Goal: Task Accomplishment & Management: Complete application form

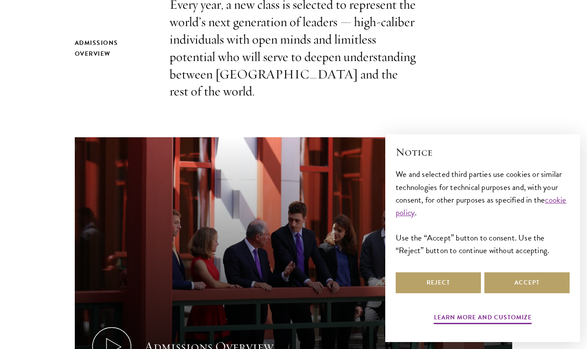
scroll to position [330, 0]
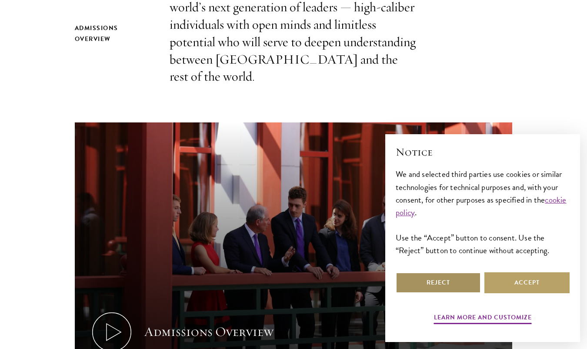
click at [431, 284] on button "Reject" at bounding box center [438, 282] width 85 height 21
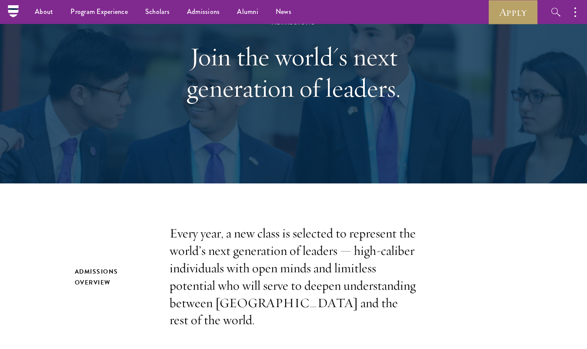
scroll to position [0, 0]
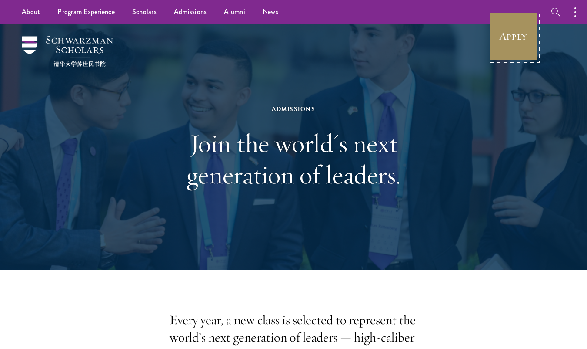
click at [524, 38] on link "Apply" at bounding box center [513, 36] width 49 height 49
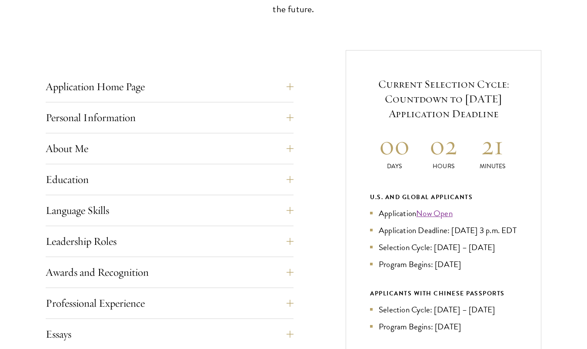
scroll to position [303, 0]
click at [200, 83] on button "Application Home Page" at bounding box center [176, 85] width 248 height 21
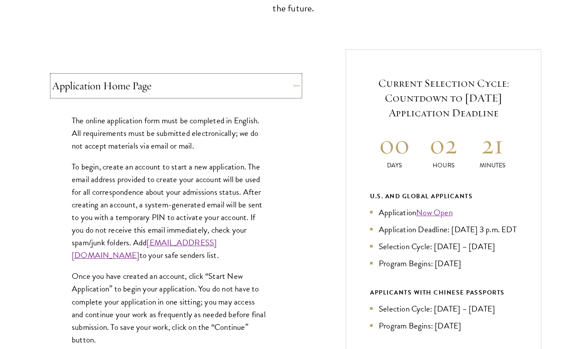
click at [200, 83] on button "Application Home Page" at bounding box center [176, 85] width 248 height 21
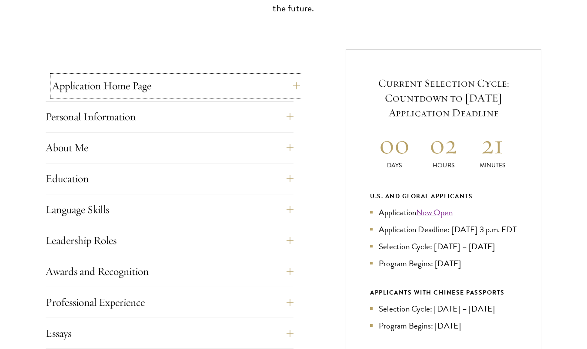
click at [200, 83] on button "Application Home Page" at bounding box center [176, 85] width 248 height 21
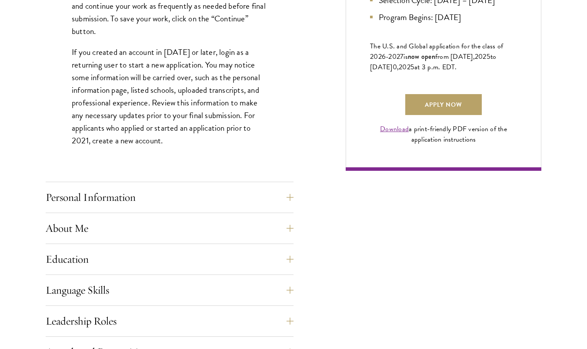
scroll to position [612, 0]
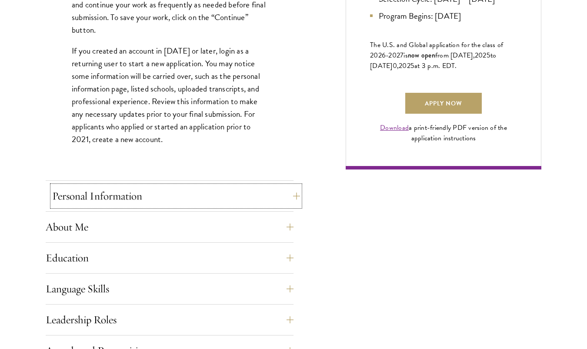
click at [137, 191] on button "Personal Information" at bounding box center [176, 195] width 248 height 21
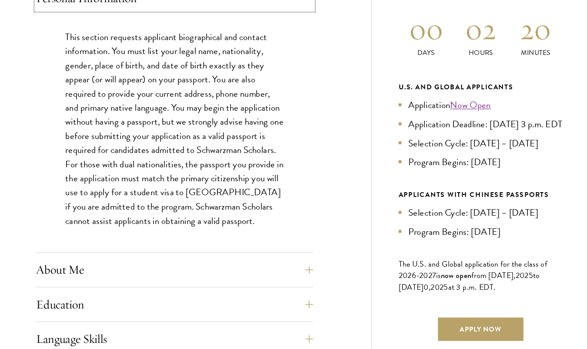
scroll to position [388, 0]
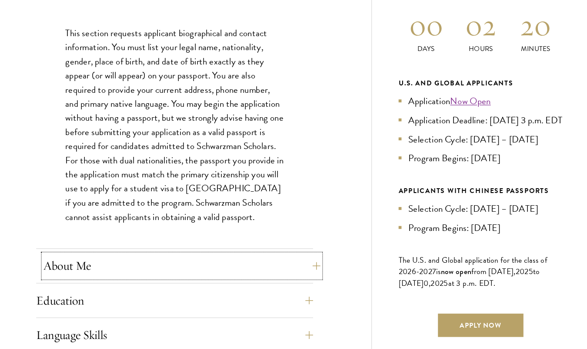
click at [238, 280] on button "About Me" at bounding box center [176, 274] width 248 height 21
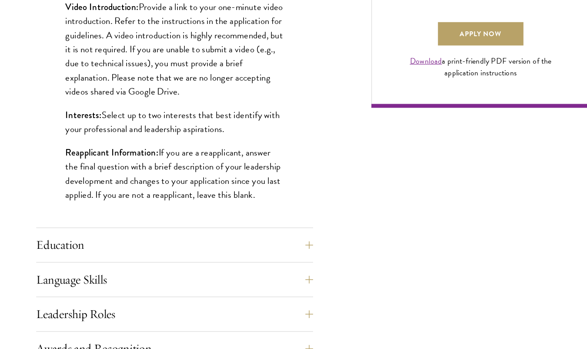
scroll to position [652, 0]
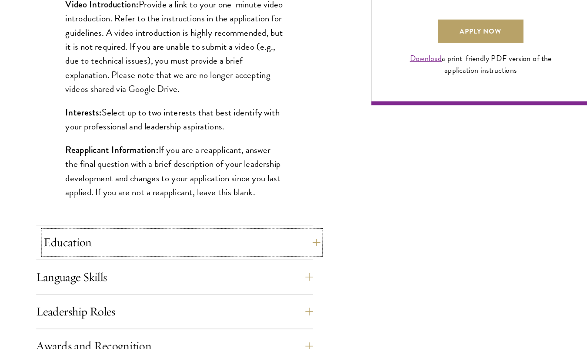
click at [242, 246] on button "Education" at bounding box center [176, 252] width 248 height 21
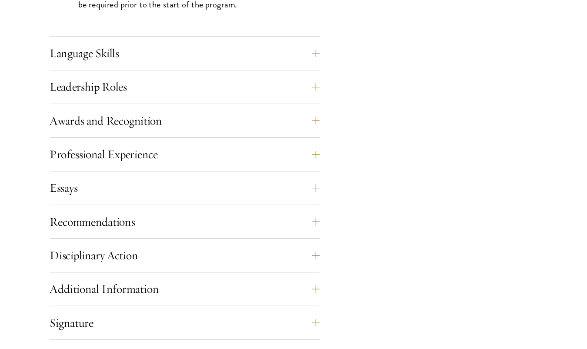
scroll to position [1466, 0]
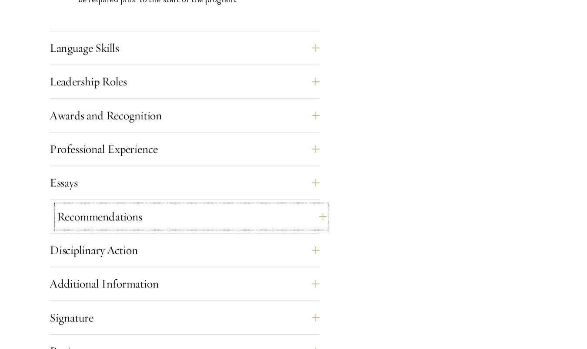
click at [290, 225] on button "Recommendations" at bounding box center [176, 226] width 248 height 21
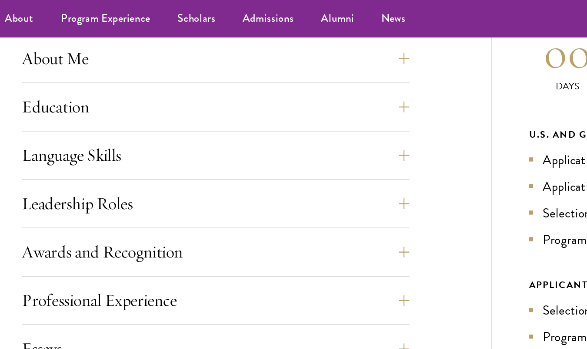
scroll to position [385, 0]
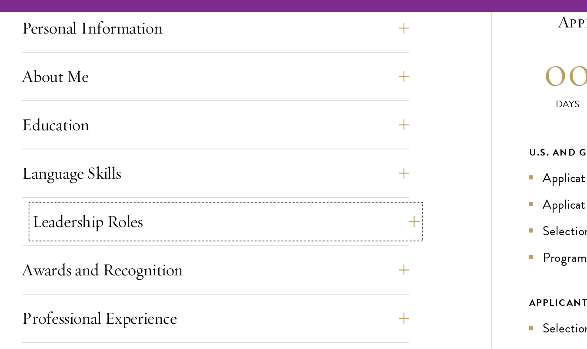
click at [128, 155] on button "Leadership Roles" at bounding box center [176, 158] width 248 height 21
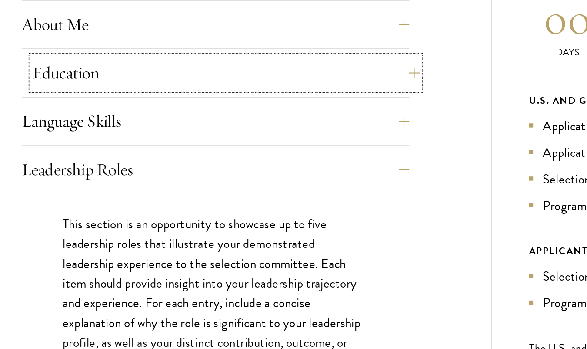
click at [134, 95] on button "Education" at bounding box center [176, 96] width 248 height 21
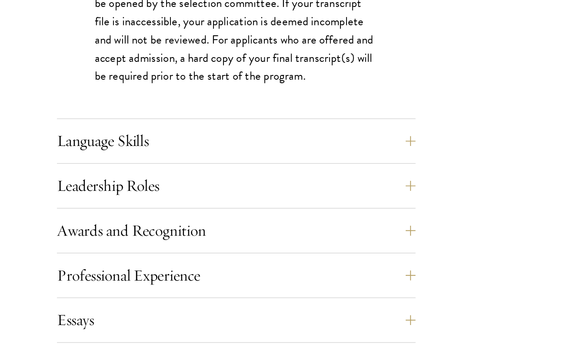
scroll to position [1373, 0]
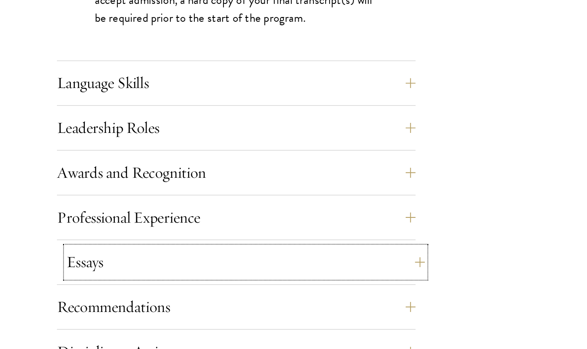
click at [131, 282] on button "Essays" at bounding box center [176, 288] width 248 height 21
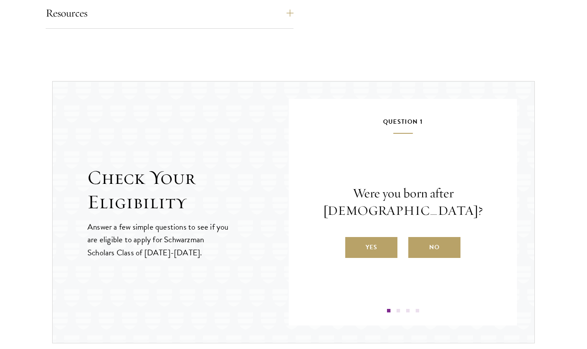
scroll to position [1126, 0]
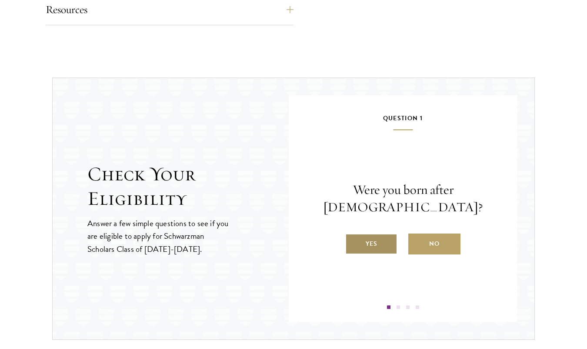
click at [370, 250] on label "Yes" at bounding box center [372, 243] width 52 height 21
click at [353, 242] on input "Yes" at bounding box center [350, 238] width 8 height 8
click at [369, 248] on label "Yes" at bounding box center [372, 243] width 52 height 21
click at [353, 242] on input "Yes" at bounding box center [350, 238] width 8 height 8
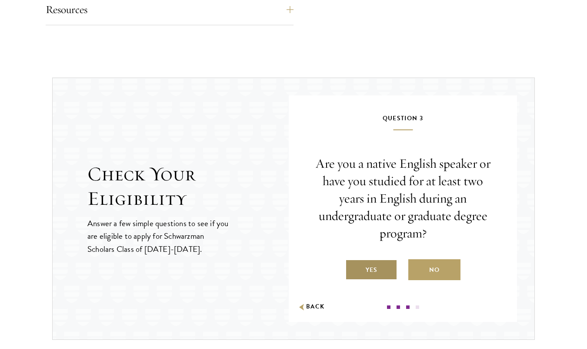
click at [369, 269] on label "Yes" at bounding box center [372, 269] width 52 height 21
click at [353, 268] on input "Yes" at bounding box center [350, 264] width 8 height 8
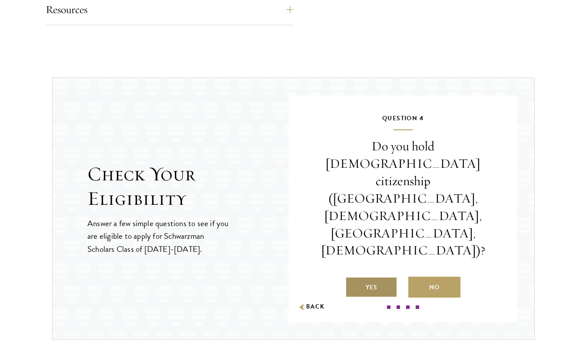
click at [373, 276] on label "Yes" at bounding box center [372, 286] width 52 height 21
click at [353, 278] on input "Yes" at bounding box center [350, 282] width 8 height 8
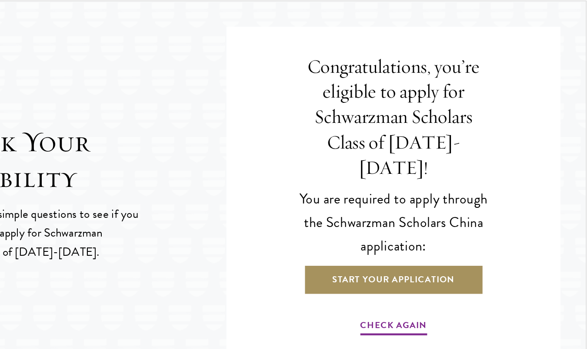
click at [407, 258] on link "Start Your Application" at bounding box center [403, 268] width 123 height 21
